Goal: Book appointment/travel/reservation

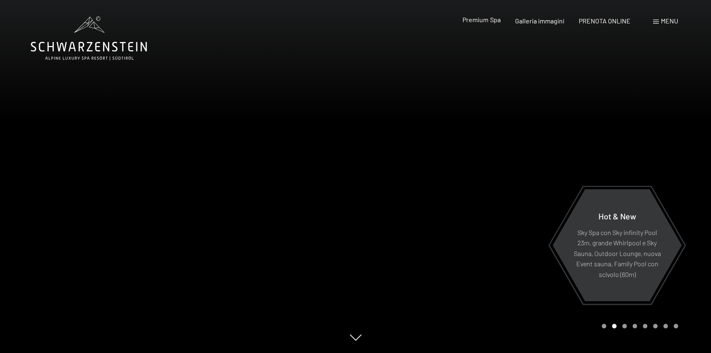
click at [489, 19] on span "Premium Spa" at bounding box center [481, 20] width 38 height 8
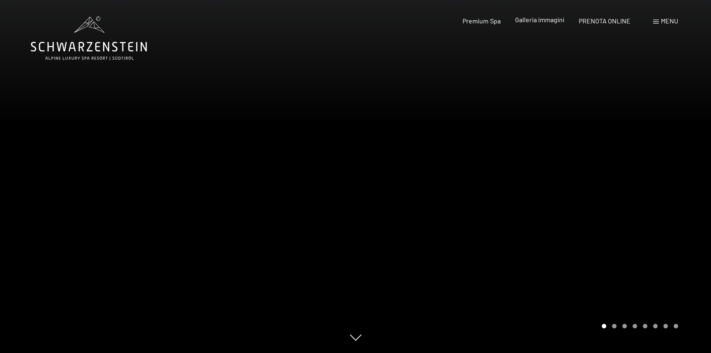
click at [547, 20] on span "Galleria immagini" at bounding box center [539, 20] width 49 height 8
click at [546, 20] on span "Galleria immagini" at bounding box center [539, 20] width 49 height 8
click at [545, 21] on span "Galleria immagini" at bounding box center [539, 20] width 49 height 8
click at [612, 20] on span "PRENOTA ONLINE" at bounding box center [605, 20] width 52 height 8
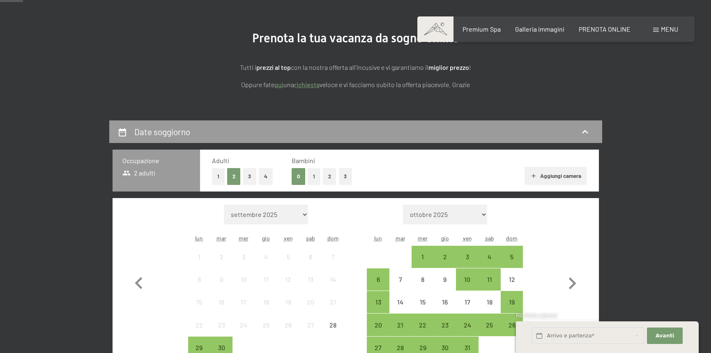
scroll to position [123, 0]
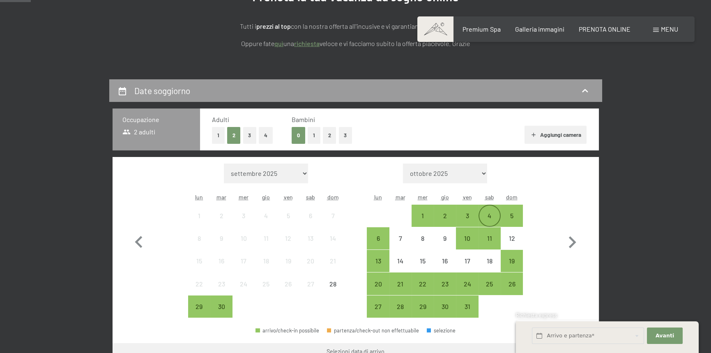
click at [490, 213] on div "4" at bounding box center [489, 222] width 21 height 21
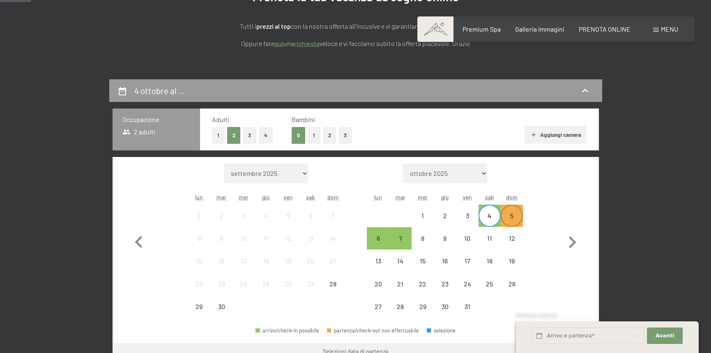
click at [514, 217] on div "5" at bounding box center [511, 222] width 21 height 21
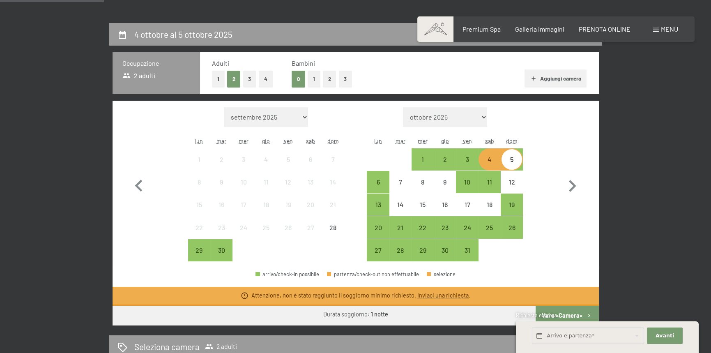
scroll to position [246, 0]
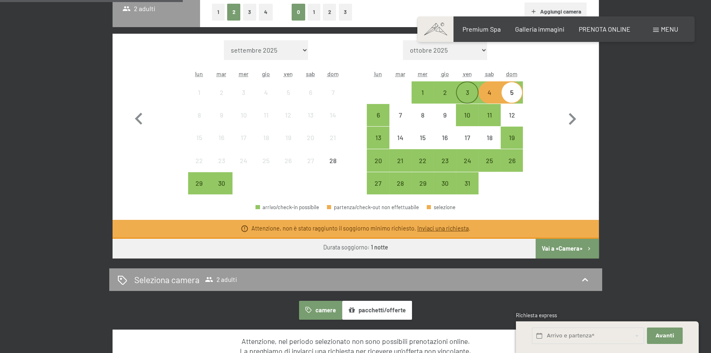
click at [468, 92] on div "3" at bounding box center [467, 99] width 21 height 21
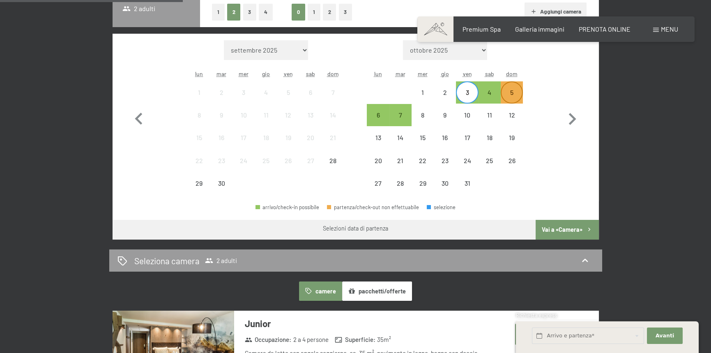
click at [514, 94] on div "5" at bounding box center [511, 99] width 21 height 21
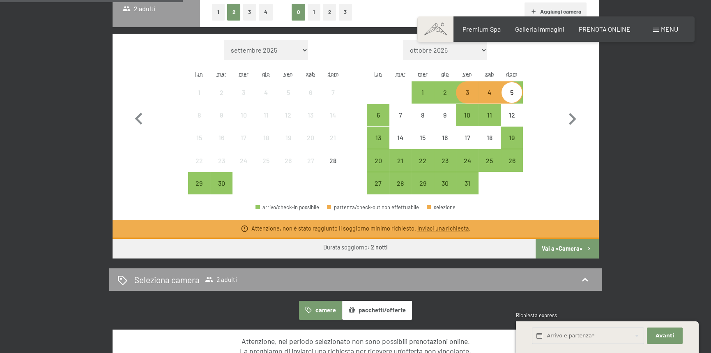
click at [494, 95] on div "4" at bounding box center [489, 99] width 21 height 21
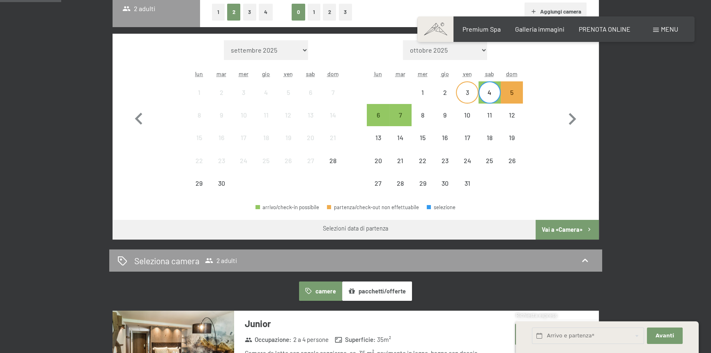
click at [468, 89] on div "3" at bounding box center [467, 99] width 21 height 21
click at [515, 85] on div "5" at bounding box center [511, 92] width 21 height 21
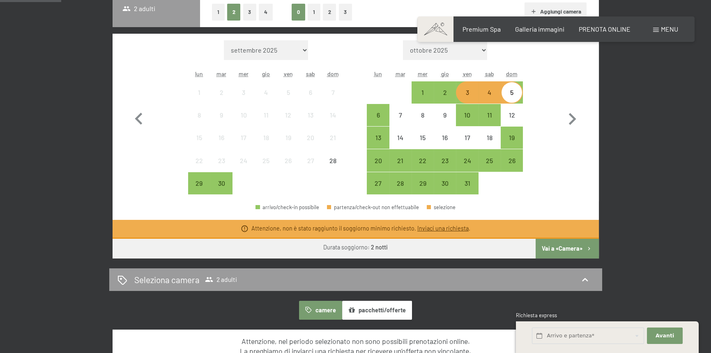
click at [470, 90] on div "3" at bounding box center [467, 99] width 21 height 21
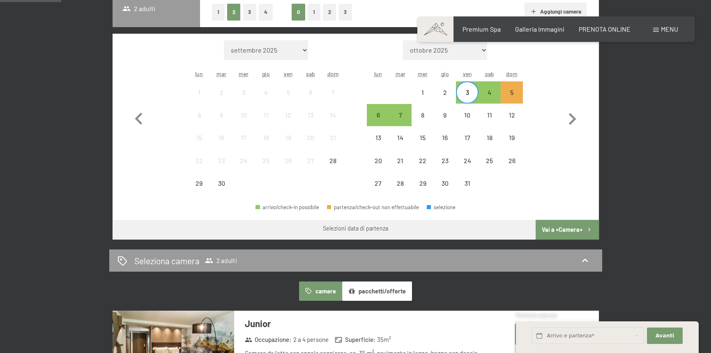
click at [274, 109] on div "11" at bounding box center [266, 115] width 21 height 21
click at [220, 14] on button "1" at bounding box center [218, 12] width 13 height 17
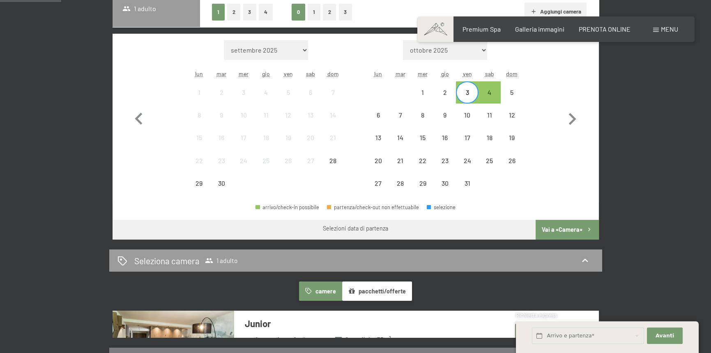
click at [230, 13] on button "2" at bounding box center [234, 12] width 14 height 17
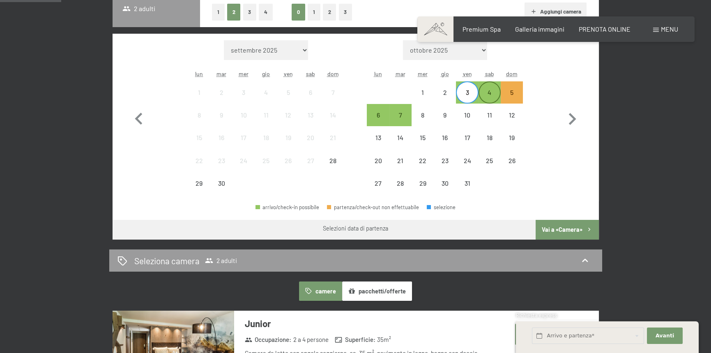
click at [490, 94] on div "4" at bounding box center [489, 99] width 21 height 21
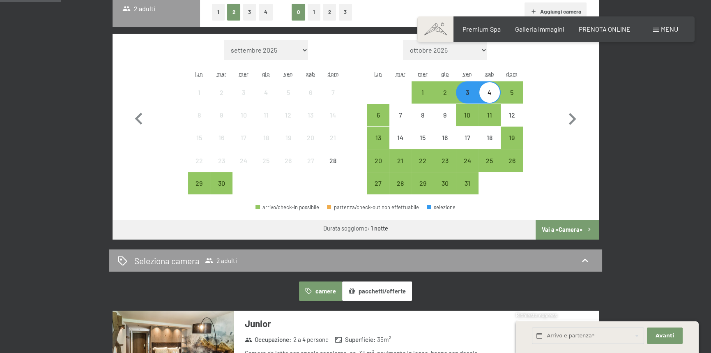
click at [465, 96] on div "3" at bounding box center [467, 99] width 21 height 21
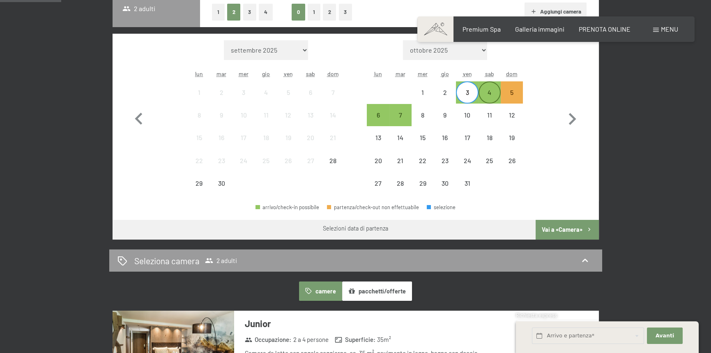
click at [488, 97] on div "4" at bounding box center [489, 99] width 21 height 21
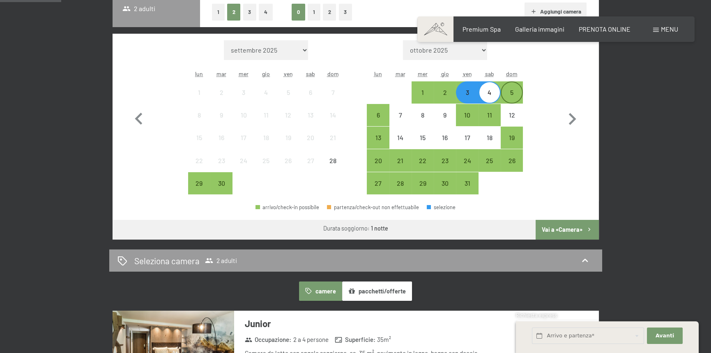
click at [517, 92] on div "5" at bounding box center [511, 99] width 21 height 21
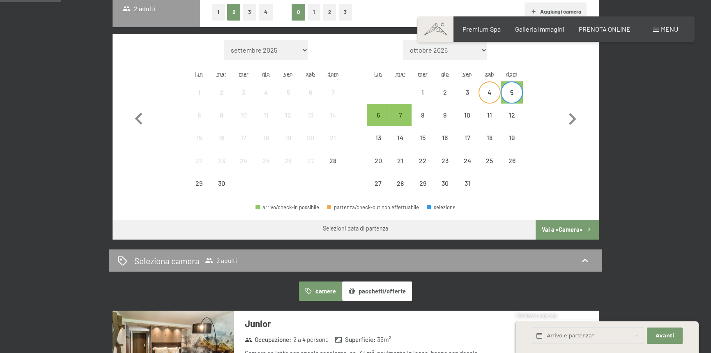
click at [492, 92] on div "4" at bounding box center [489, 99] width 21 height 21
click at [381, 120] on div "6" at bounding box center [378, 122] width 21 height 21
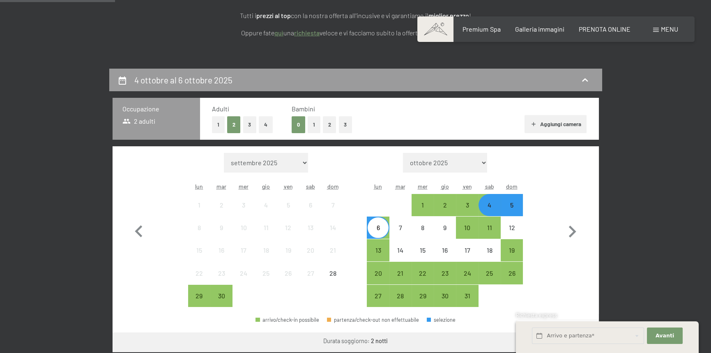
scroll to position [123, 0]
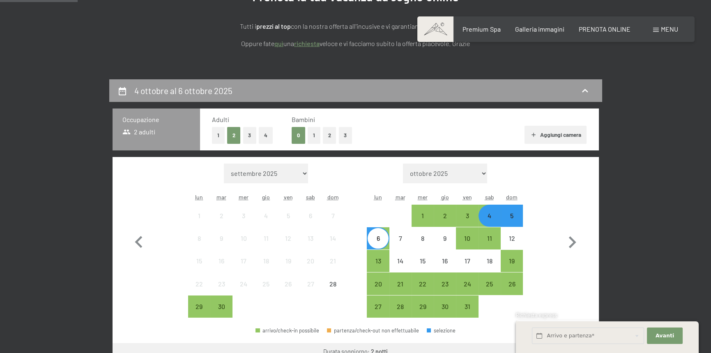
click at [473, 172] on select "ottobre 2025 novembre 2025 dicembre 2025 gennaio 2026 febbraio 2026 marzo 2026 …" at bounding box center [445, 173] width 84 height 20
click at [413, 163] on select "ottobre 2025 novembre 2025 dicembre 2025 gennaio 2026 febbraio 2026 marzo 2026 …" at bounding box center [445, 173] width 84 height 20
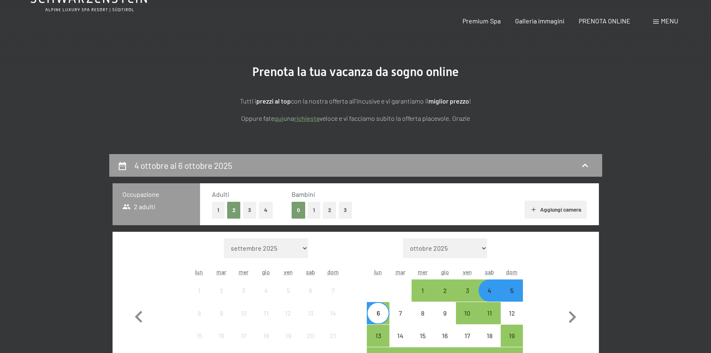
scroll to position [0, 0]
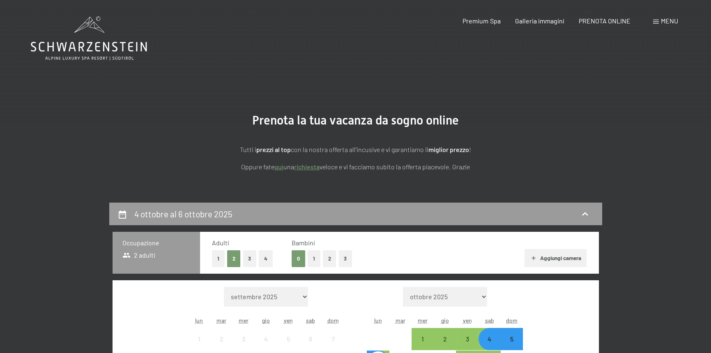
click at [281, 167] on link "quì" at bounding box center [278, 167] width 9 height 8
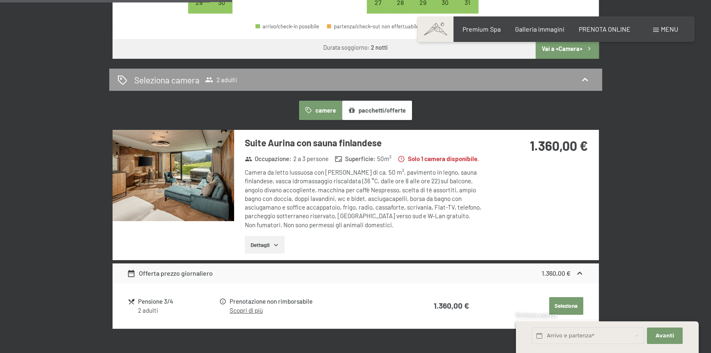
scroll to position [370, 0]
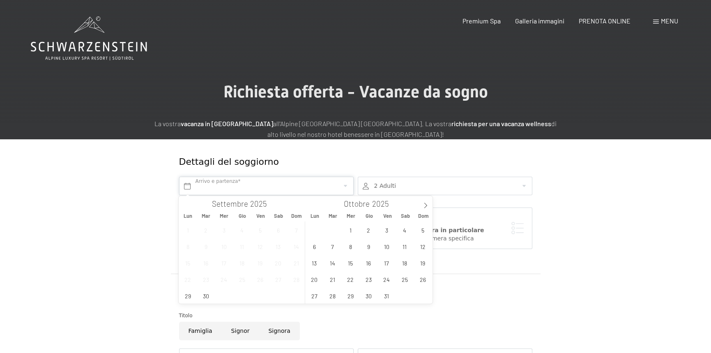
click at [303, 189] on input "text" at bounding box center [266, 186] width 175 height 18
click at [384, 227] on span "3" at bounding box center [387, 230] width 16 height 16
type input "Ven. 03/10/2025"
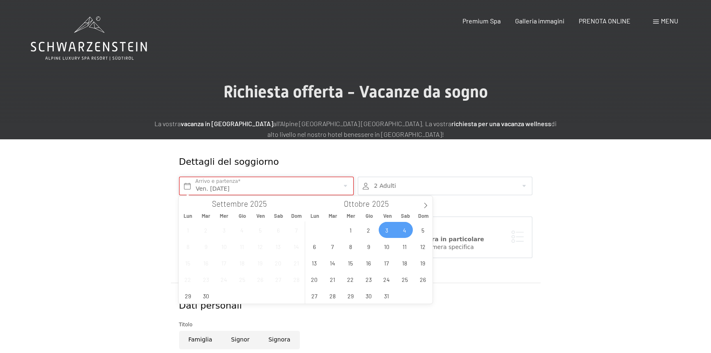
click at [276, 181] on input "Ven. 03/10/2025" at bounding box center [266, 186] width 175 height 18
click at [306, 186] on input "Ven. 03/10/2025" at bounding box center [266, 186] width 175 height 18
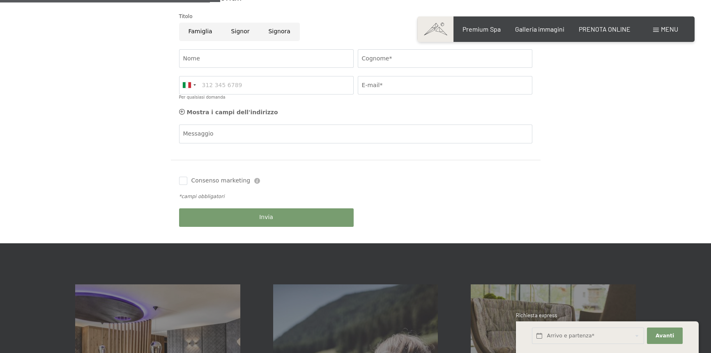
scroll to position [62, 0]
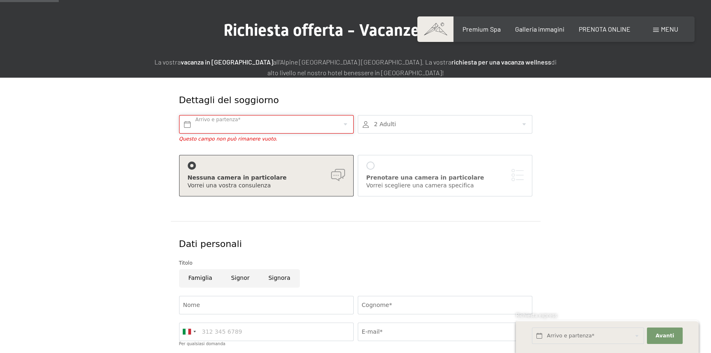
click at [315, 124] on input "text" at bounding box center [266, 124] width 175 height 18
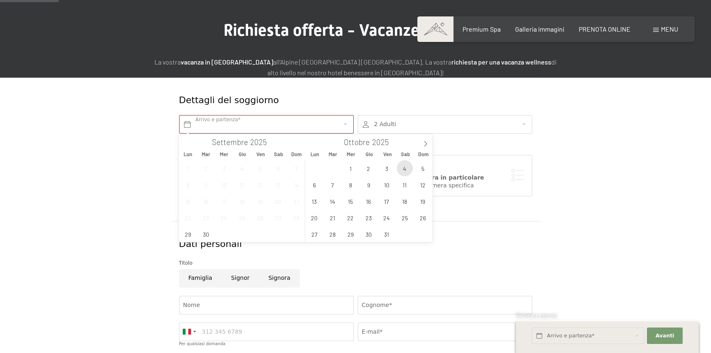
click at [407, 165] on span "4" at bounding box center [405, 168] width 16 height 16
click at [423, 169] on span "5" at bounding box center [423, 168] width 16 height 16
type input "Sab. 04/10/2025 - Dom. 05/10/2025"
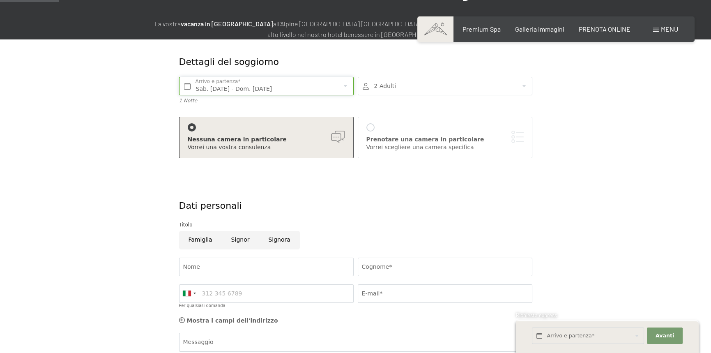
scroll to position [144, 0]
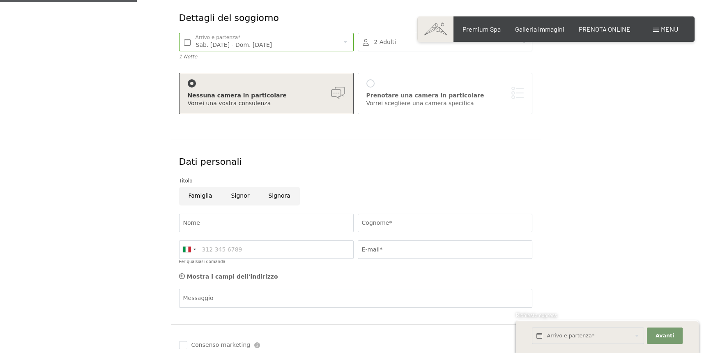
click at [278, 83] on div "Nessuna camera in particolare Vorrei una vostra consulenza" at bounding box center [266, 93] width 157 height 28
click at [379, 83] on div "Prenotare una camera in particolare Vorrei scegliere una camera specifica" at bounding box center [444, 93] width 157 height 28
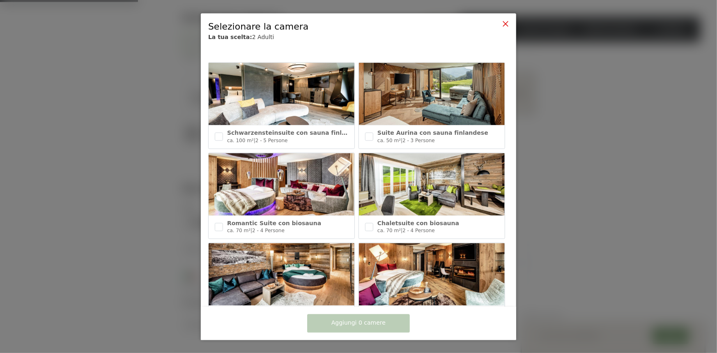
click at [508, 24] on icon at bounding box center [505, 24] width 7 height 7
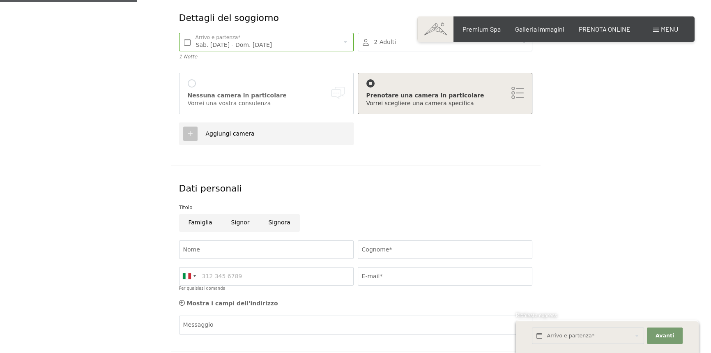
click at [188, 80] on div at bounding box center [192, 83] width 8 height 8
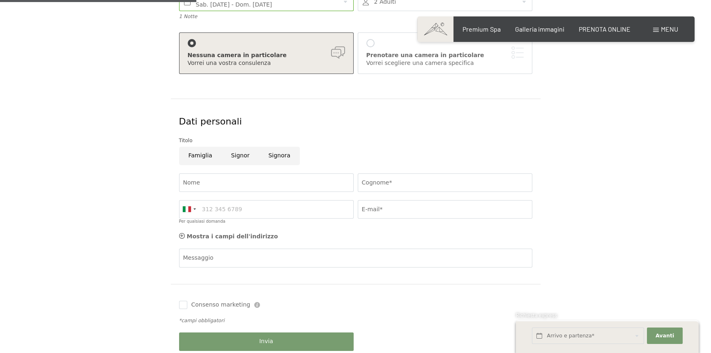
scroll to position [226, 0]
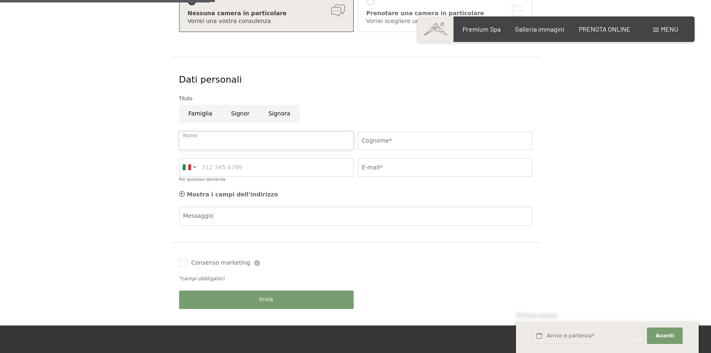
click at [276, 138] on input "Nome" at bounding box center [266, 140] width 175 height 18
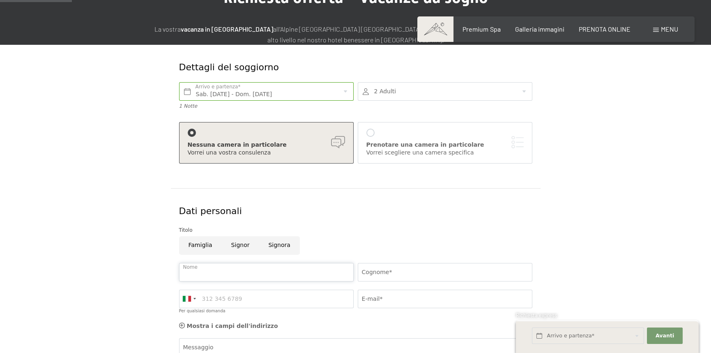
scroll to position [21, 0]
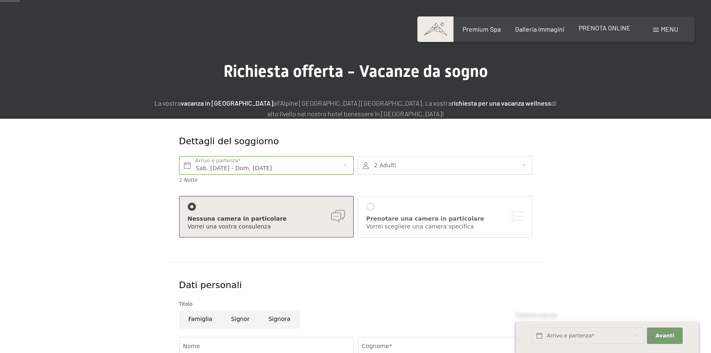
click at [604, 30] on span "PRENOTA ONLINE" at bounding box center [605, 28] width 52 height 8
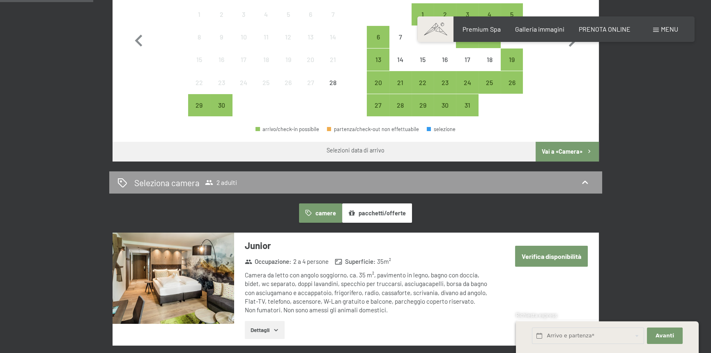
scroll to position [287, 0]
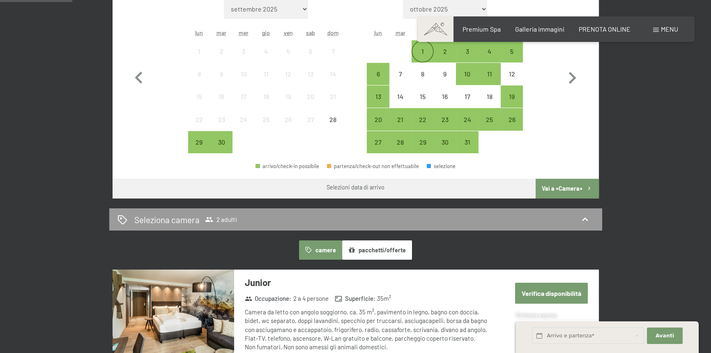
click at [420, 53] on div "1" at bounding box center [422, 58] width 21 height 21
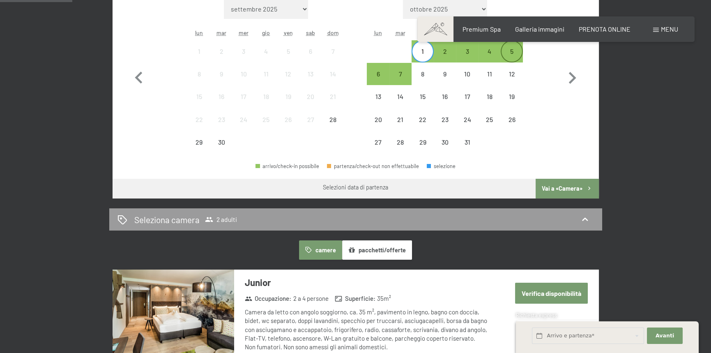
click at [513, 55] on div "5" at bounding box center [511, 58] width 21 height 21
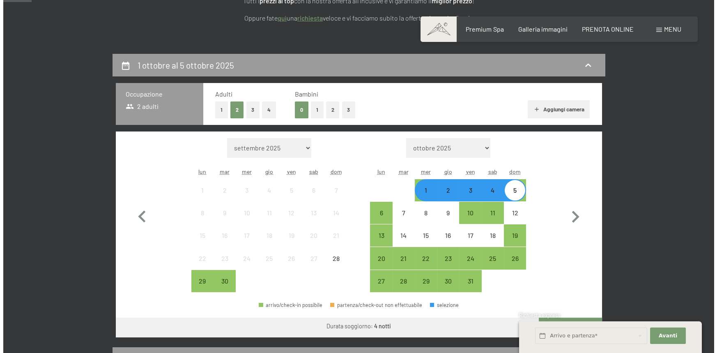
scroll to position [41, 0]
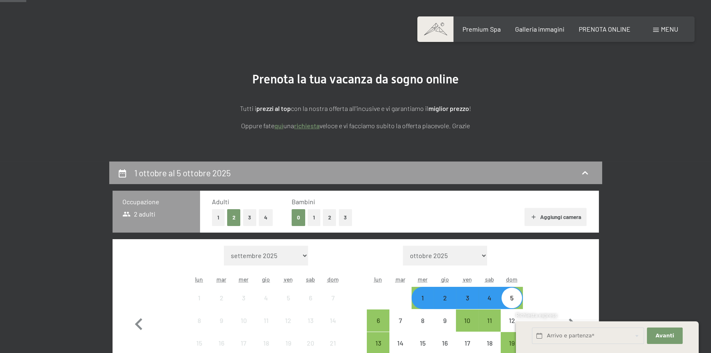
click at [655, 28] on span at bounding box center [656, 30] width 6 height 4
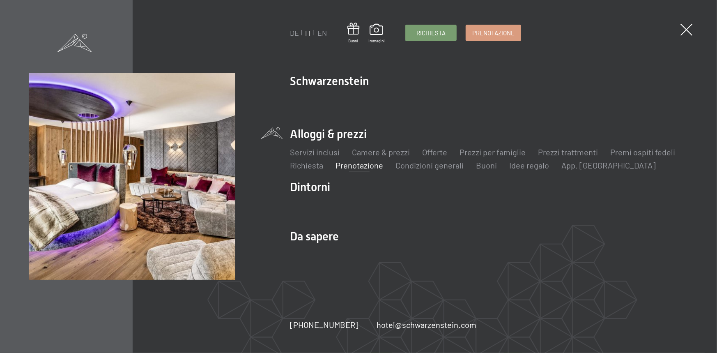
click at [369, 168] on link "Prenotazione" at bounding box center [360, 165] width 48 height 10
click at [344, 135] on li "Alloggi & prezzi Servizi inclusi Camere & prezzi Lista Offerte Lista Prezzi per…" at bounding box center [489, 148] width 398 height 45
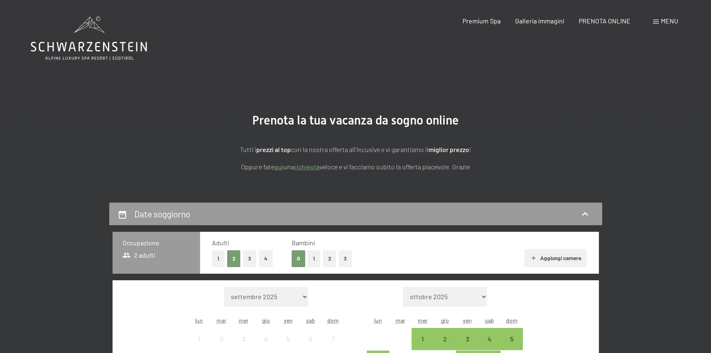
click at [664, 16] on div "Menu" at bounding box center [665, 20] width 25 height 9
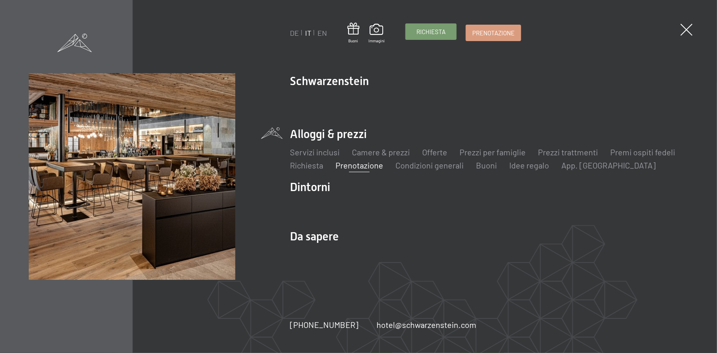
click at [435, 31] on span "Richiesta" at bounding box center [430, 32] width 29 height 9
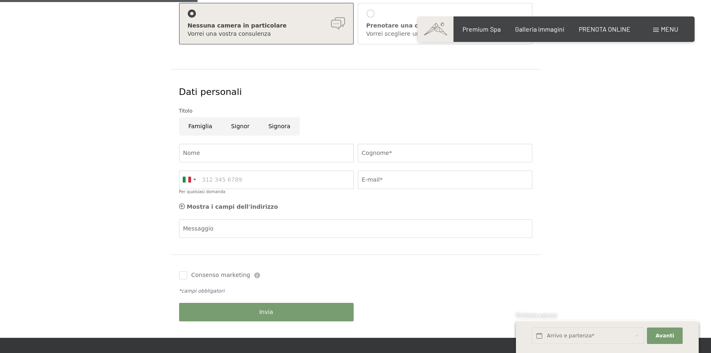
scroll to position [205, 0]
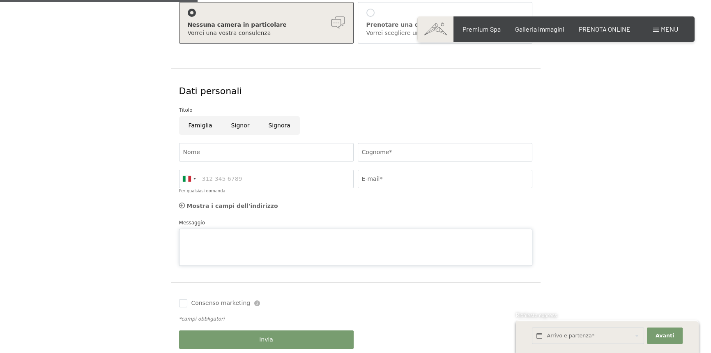
click at [237, 227] on div "Messaggio" at bounding box center [355, 241] width 353 height 47
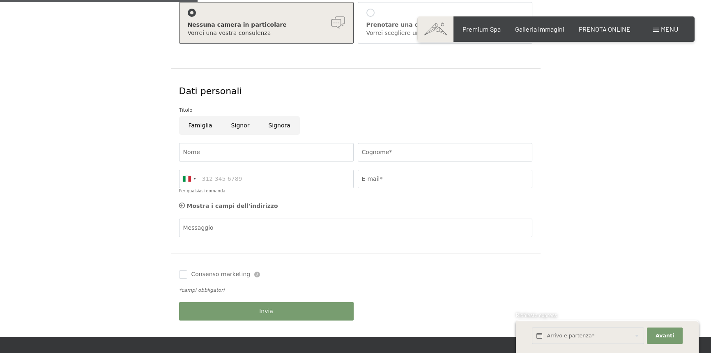
click at [237, 227] on div "Messaggio" at bounding box center [355, 227] width 353 height 19
click at [204, 124] on input "Famiglia" at bounding box center [200, 125] width 43 height 18
radio input "true"
click at [230, 122] on input "Signor" at bounding box center [240, 125] width 37 height 18
radio input "true"
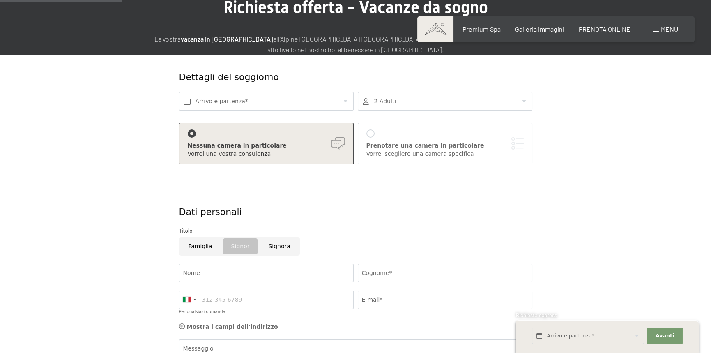
scroll to position [82, 0]
